Goal: Find specific page/section: Find specific page/section

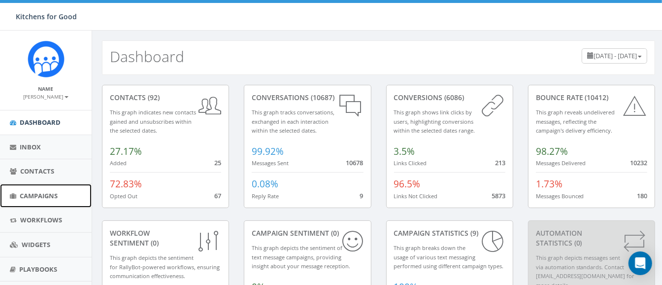
click at [42, 193] on span "Campaigns" at bounding box center [39, 195] width 38 height 9
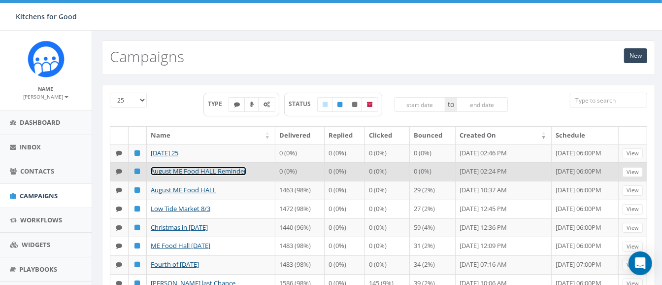
click at [180, 173] on link "August ME Food HALL Reminder" at bounding box center [199, 171] width 96 height 9
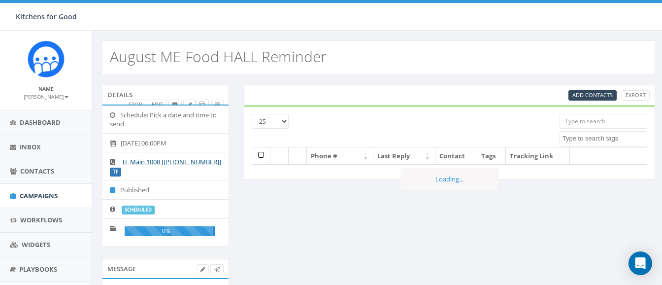
select select
